Goal: Task Accomplishment & Management: Use online tool/utility

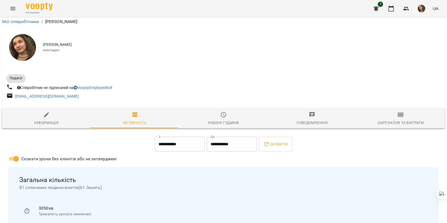
scroll to position [27, 0]
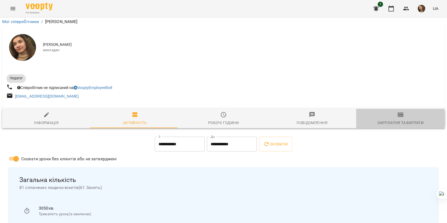
click at [381, 112] on span "Зарплатня та Витрати" at bounding box center [400, 119] width 82 height 14
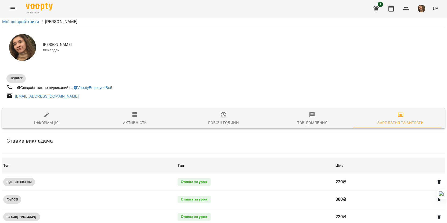
scroll to position [161, 0]
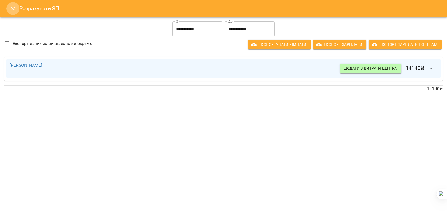
click at [13, 7] on icon "Close" at bounding box center [13, 8] width 6 height 6
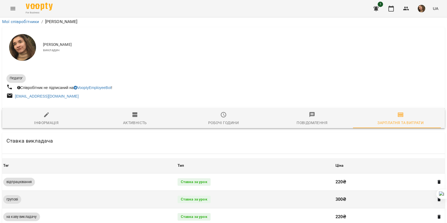
scroll to position [81, 0]
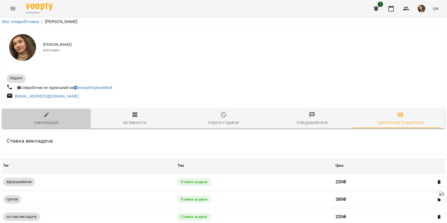
drag, startPoint x: 46, startPoint y: 39, endPoint x: 48, endPoint y: 42, distance: 3.3
click at [48, 112] on span "Інформація" at bounding box center [46, 119] width 82 height 14
select select "**"
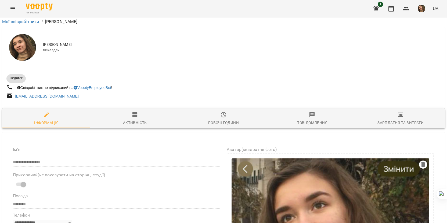
scroll to position [188, 0]
drag, startPoint x: 47, startPoint y: 144, endPoint x: 88, endPoint y: 144, distance: 40.5
drag, startPoint x: 48, startPoint y: 146, endPoint x: 111, endPoint y: 154, distance: 62.9
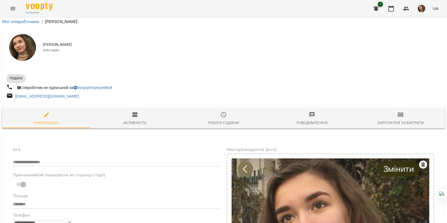
click at [99, 164] on icon at bounding box center [98, 162] width 3 height 3
